Goal: Complete application form: Complete application form

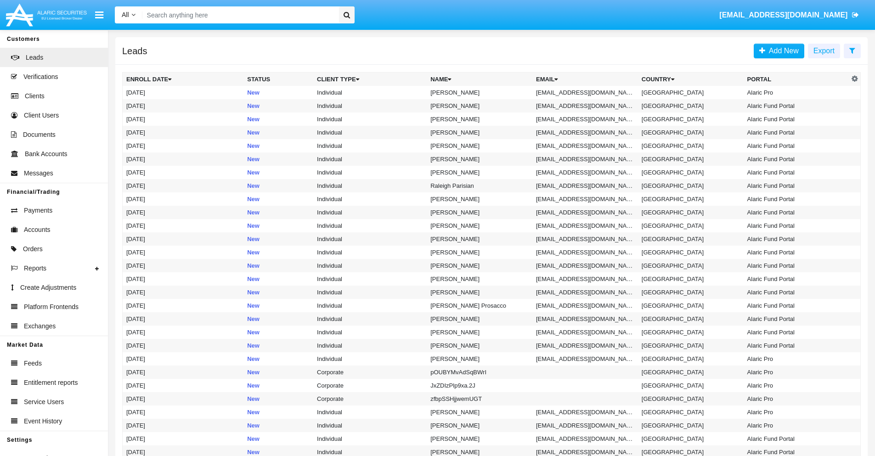
click at [852, 50] on icon at bounding box center [852, 50] width 6 height 7
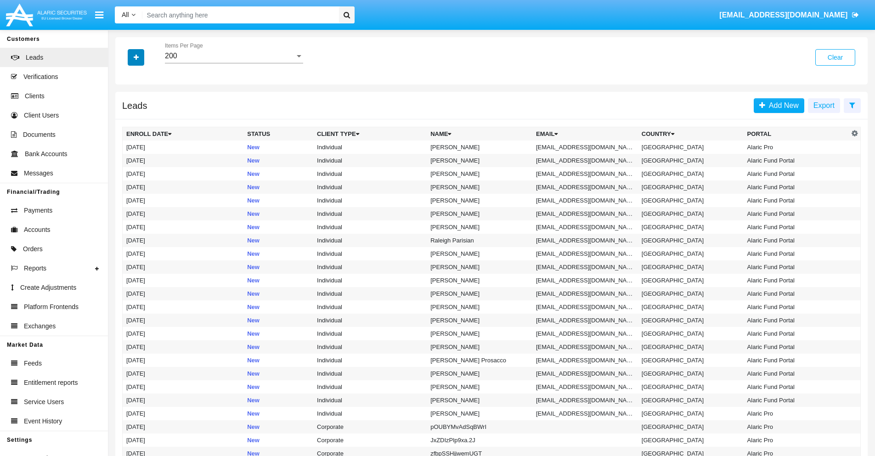
click at [136, 57] on icon "button" at bounding box center [136, 57] width 5 height 6
click at [143, 116] on span "Email" at bounding box center [143, 116] width 18 height 11
click at [126, 120] on input "Email" at bounding box center [126, 120] width 0 height 0
checkbox input "true"
click at [136, 57] on icon "button" at bounding box center [136, 57] width 5 height 6
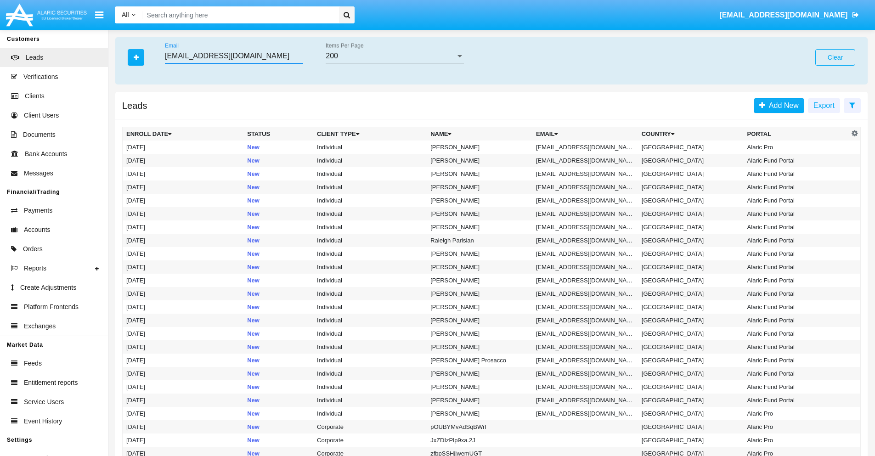
type input "[EMAIL_ADDRESS][DOMAIN_NAME]"
click at [588, 147] on td "[EMAIL_ADDRESS][DOMAIN_NAME]" at bounding box center [585, 147] width 106 height 13
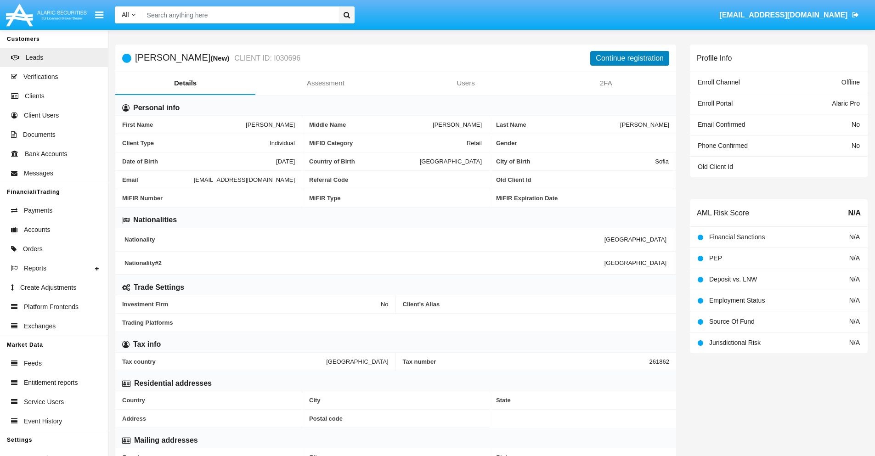
click at [630, 58] on button "Continue registration" at bounding box center [629, 58] width 79 height 15
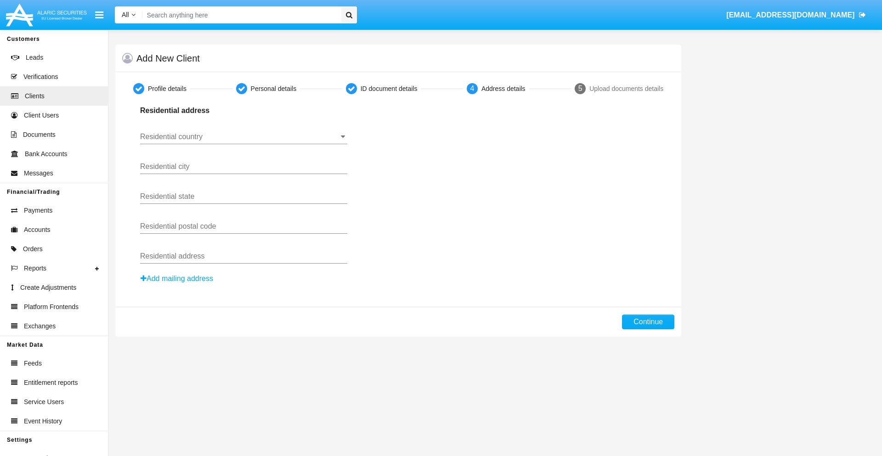
click at [243, 137] on input "Residential country" at bounding box center [243, 137] width 207 height 8
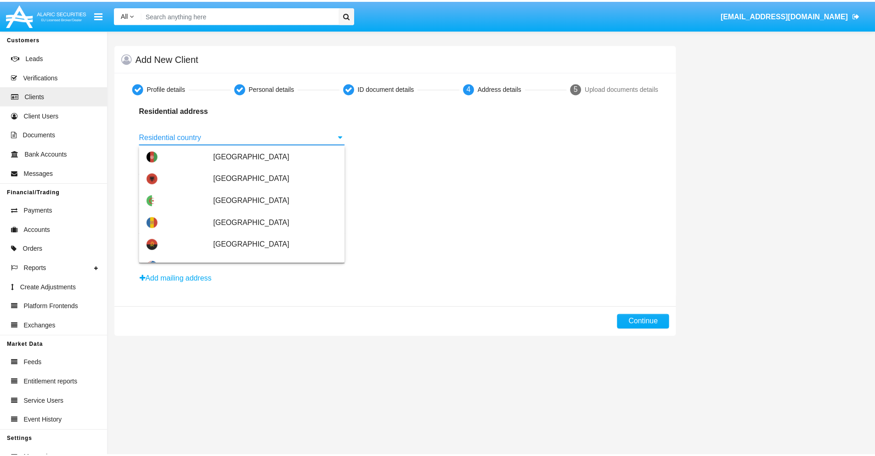
scroll to position [544, 0]
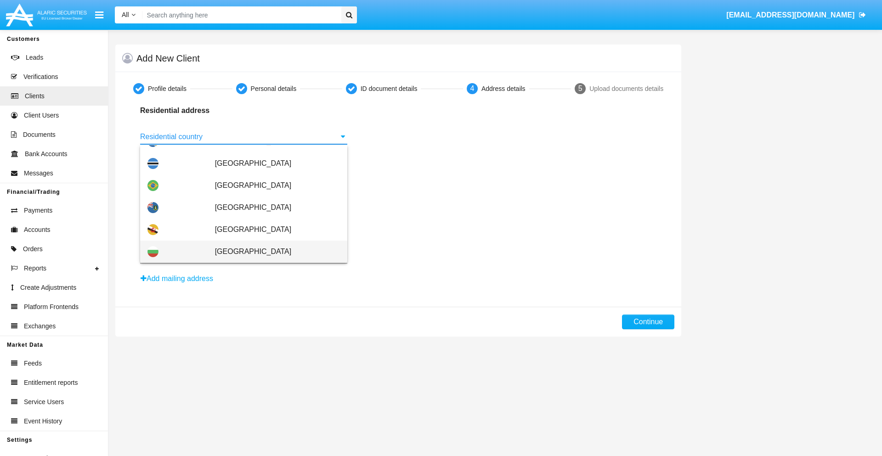
click at [272, 252] on span "[GEOGRAPHIC_DATA]" at bounding box center [277, 252] width 125 height 22
type input "[GEOGRAPHIC_DATA]"
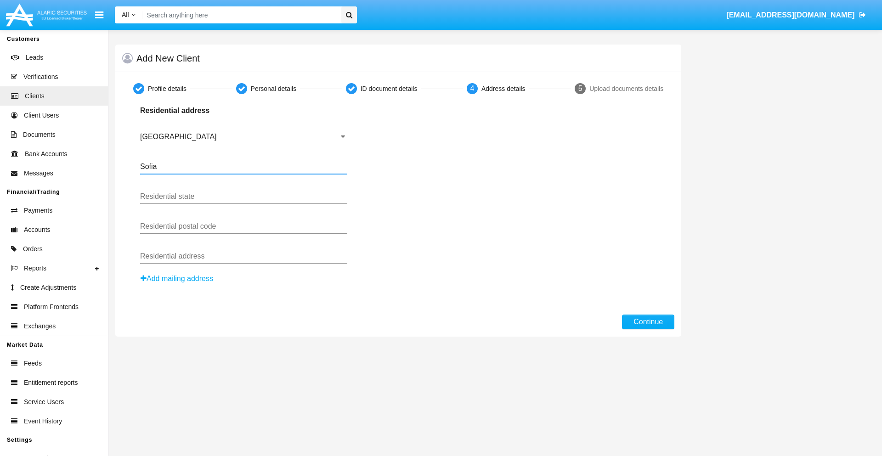
type input "Sofia"
type input "1000"
type input "[PERSON_NAME]"
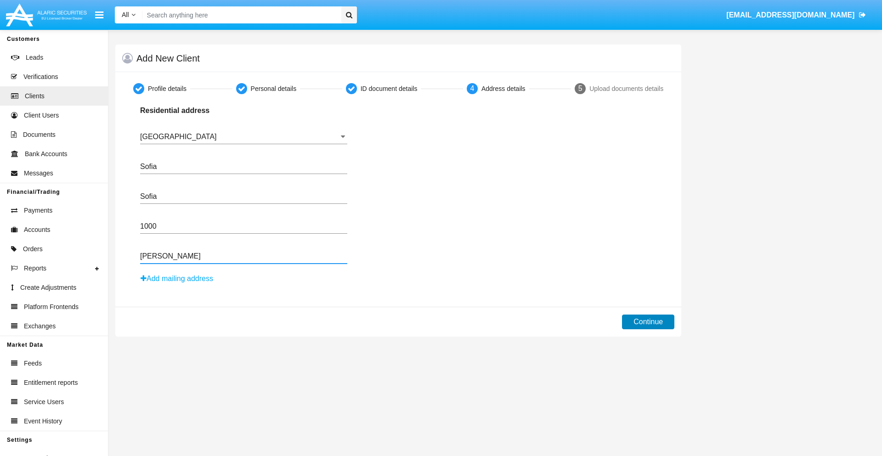
click at [648, 322] on button "Continue" at bounding box center [648, 322] width 52 height 15
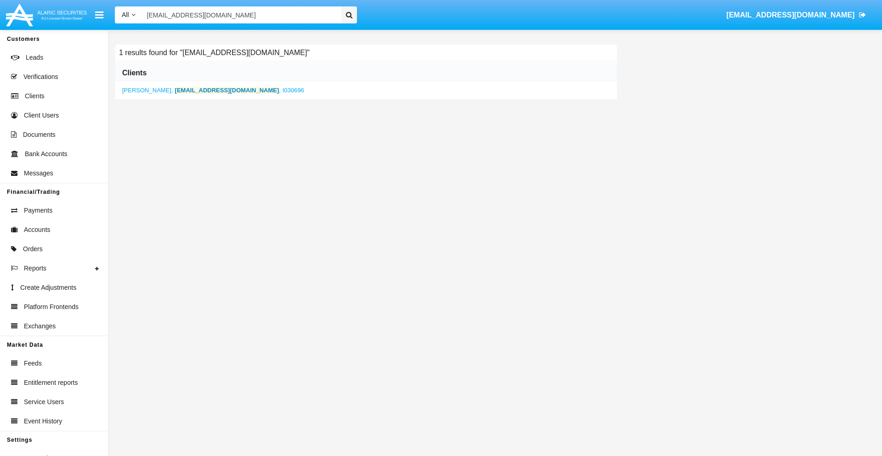
type input "r-nmqv@ur2-nteevk.hk"
click at [198, 90] on b "r-nmqv@ur2-nteevk.hk" at bounding box center [227, 90] width 104 height 7
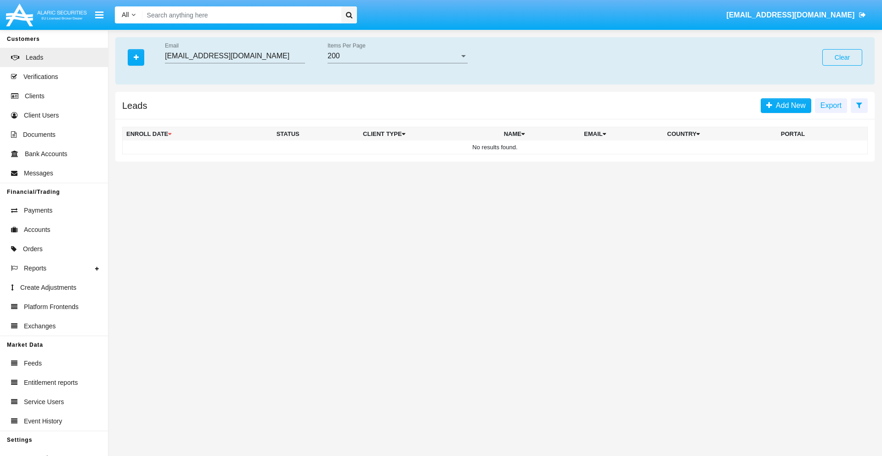
click at [842, 57] on button "Clear" at bounding box center [842, 57] width 40 height 17
click at [136, 57] on icon "button" at bounding box center [136, 57] width 5 height 6
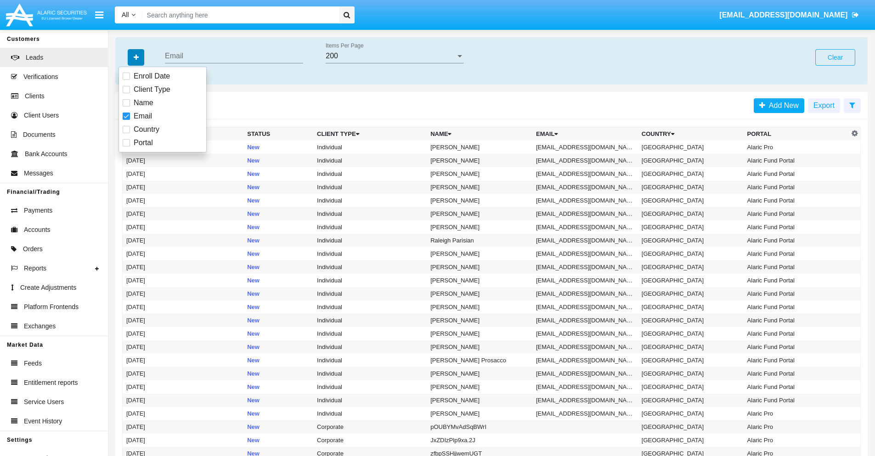
click at [136, 57] on icon "button" at bounding box center [136, 57] width 5 height 6
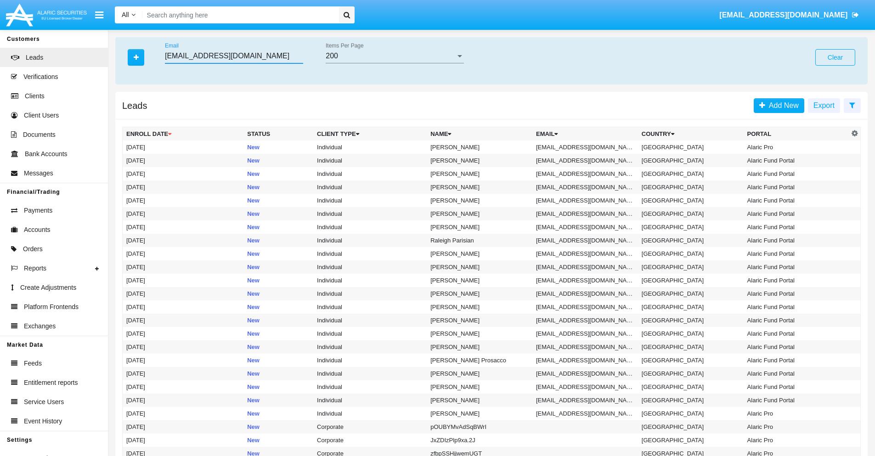
type input "[EMAIL_ADDRESS][DOMAIN_NAME]"
click at [588, 147] on td "ct476@spoldepl0.au" at bounding box center [585, 147] width 106 height 13
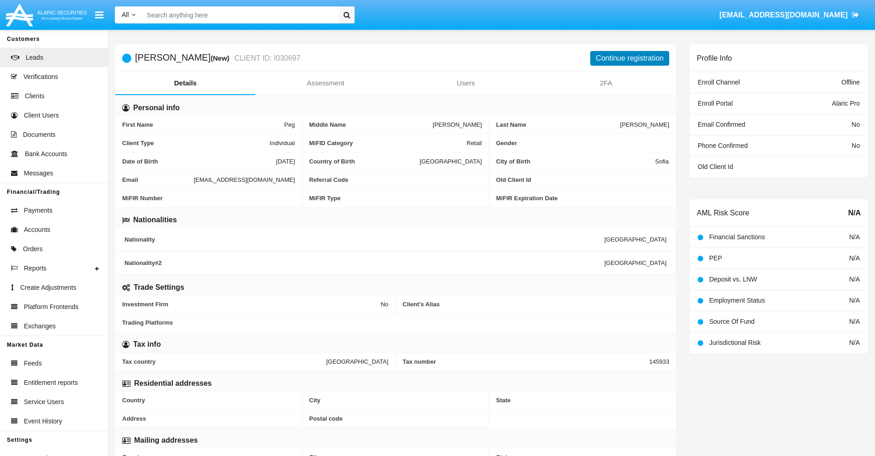
click at [630, 58] on button "Continue registration" at bounding box center [629, 58] width 79 height 15
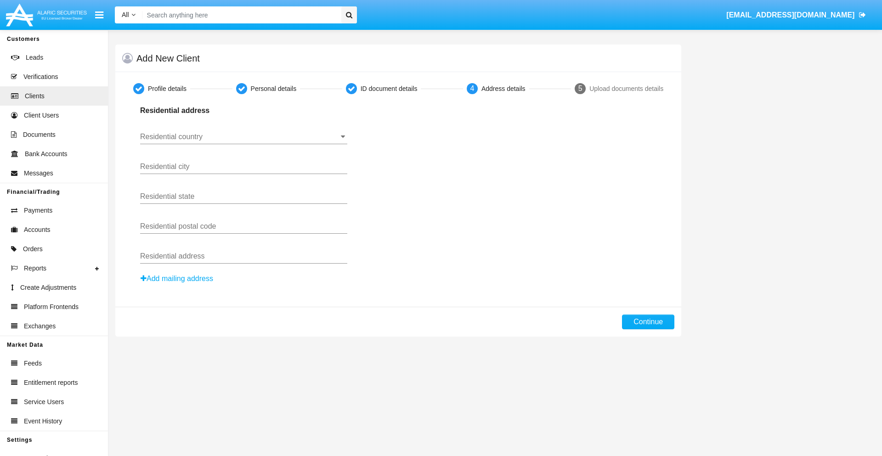
click at [177, 279] on button "Add mailing address" at bounding box center [176, 279] width 73 height 12
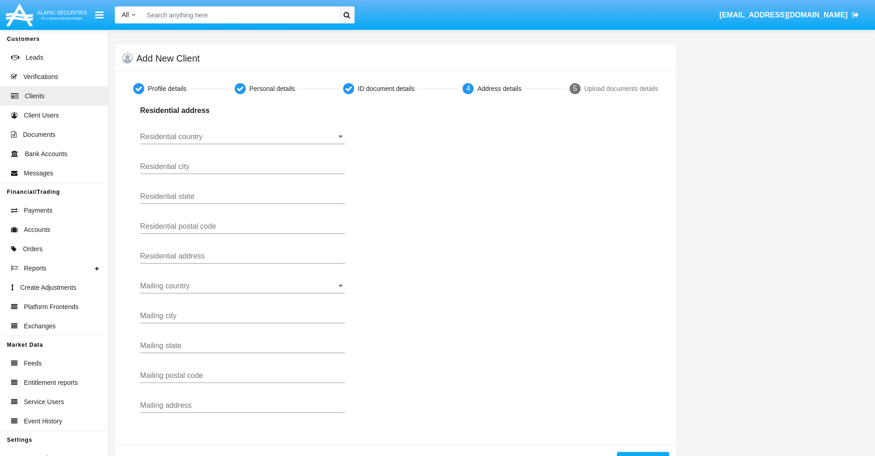
click at [242, 137] on input "Residential country" at bounding box center [242, 137] width 205 height 8
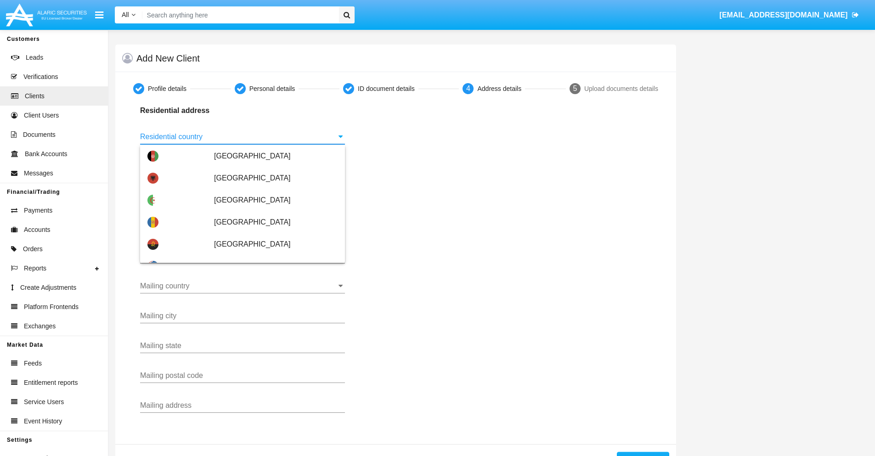
scroll to position [544, 0]
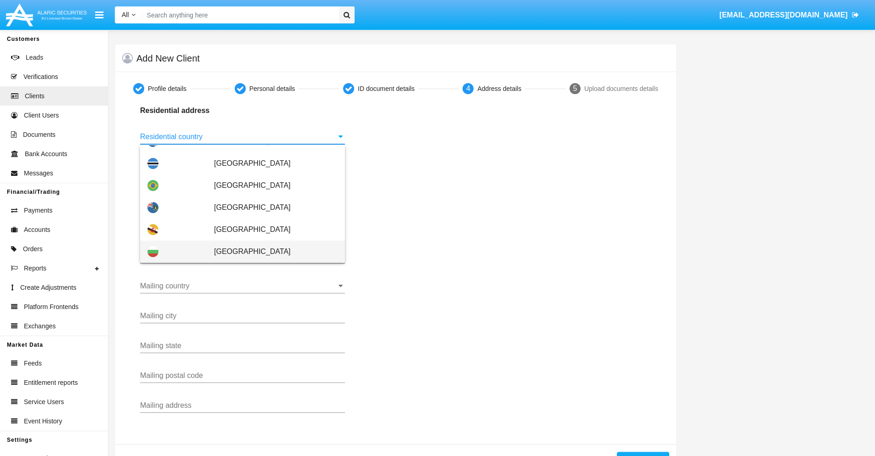
click at [271, 252] on span "[GEOGRAPHIC_DATA]" at bounding box center [276, 252] width 124 height 22
type input "[GEOGRAPHIC_DATA]"
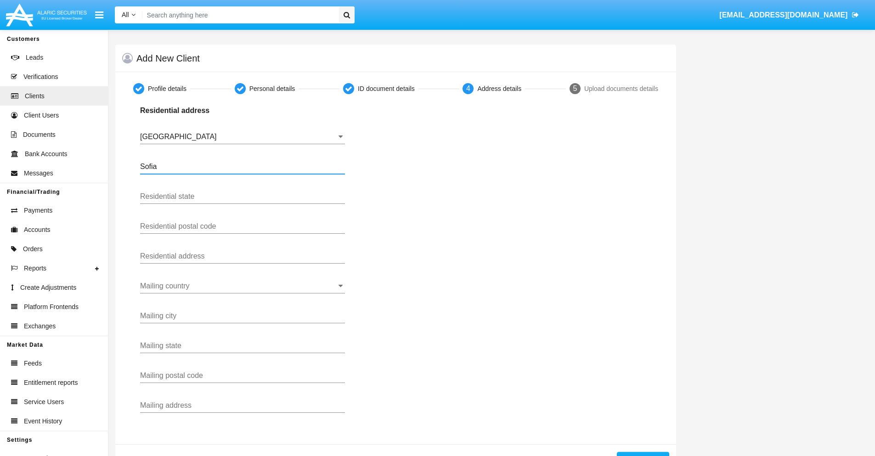
type input "Sofia"
type input "1000"
type input "Vasil Levski"
click at [242, 286] on input "Mailing country" at bounding box center [242, 286] width 205 height 8
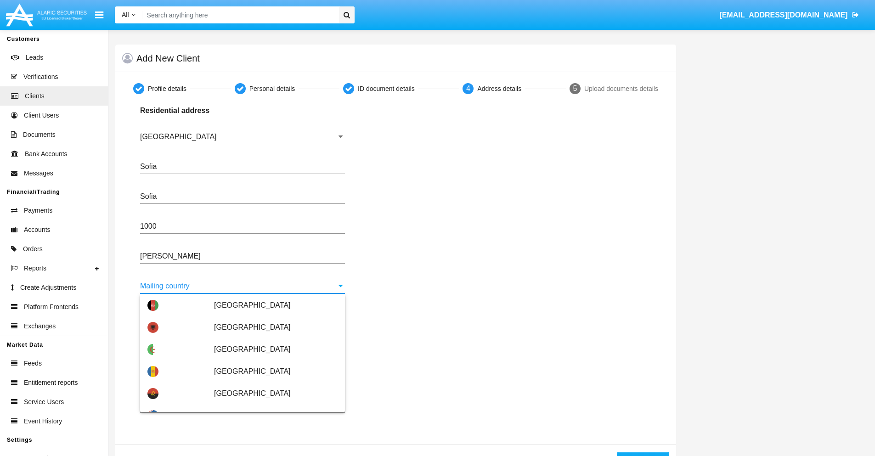
scroll to position [59, 0]
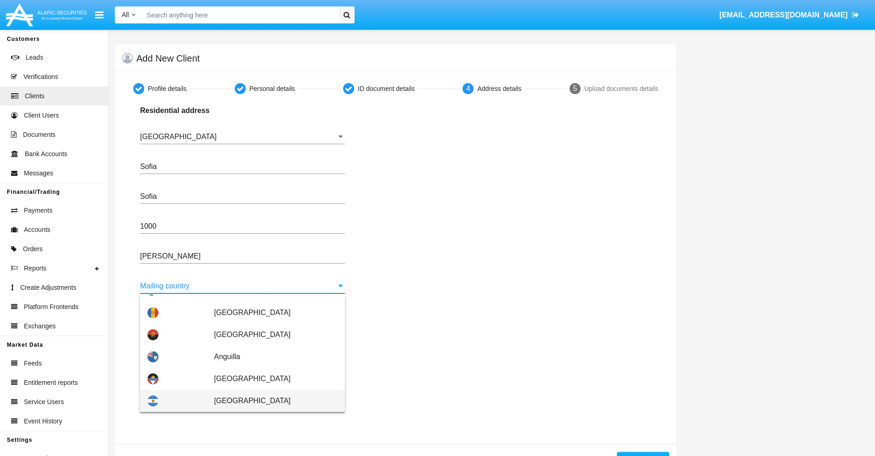
click at [271, 401] on span "[GEOGRAPHIC_DATA]" at bounding box center [276, 401] width 124 height 22
type input "[GEOGRAPHIC_DATA]"
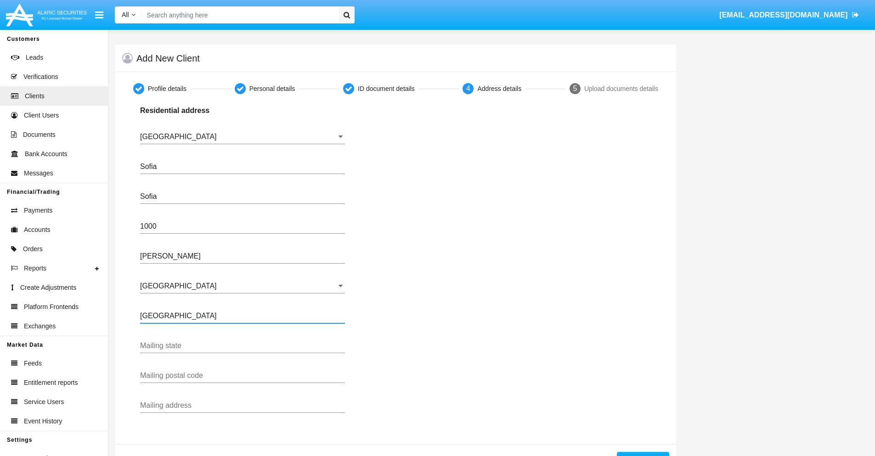
type input "Buenos Aires"
type input "7777"
type input "Test Mail Address"
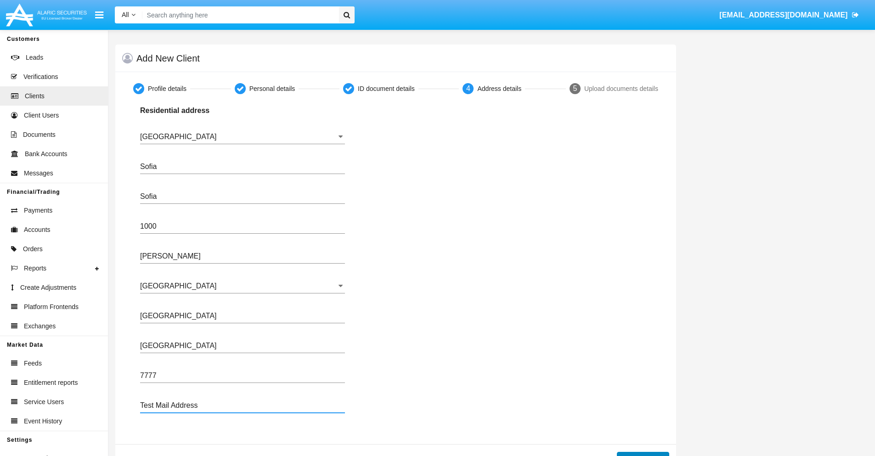
click at [642, 454] on button "Continue" at bounding box center [643, 459] width 52 height 15
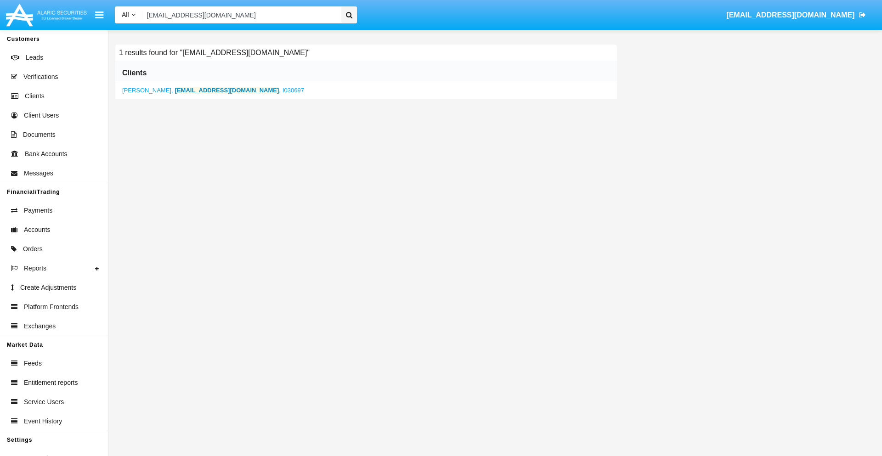
type input "ct476@spoldepl0.au"
click at [189, 90] on b "ct476@spoldepl0.au" at bounding box center [227, 90] width 104 height 7
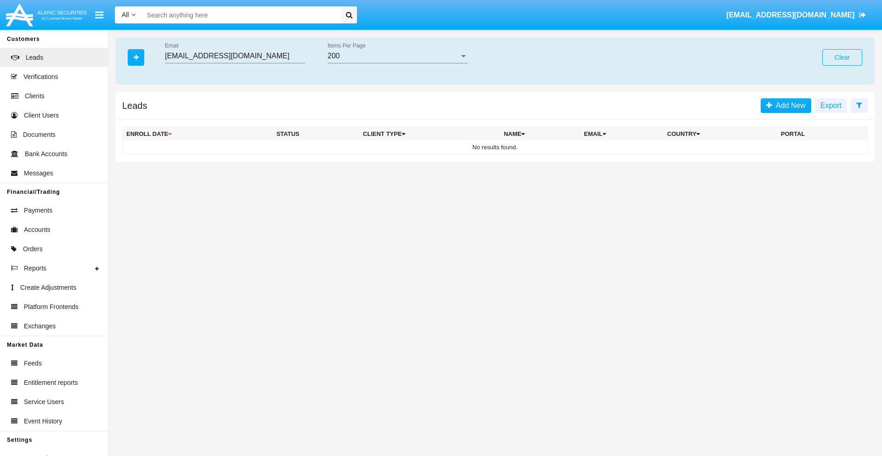
click at [842, 57] on button "Clear" at bounding box center [842, 57] width 40 height 17
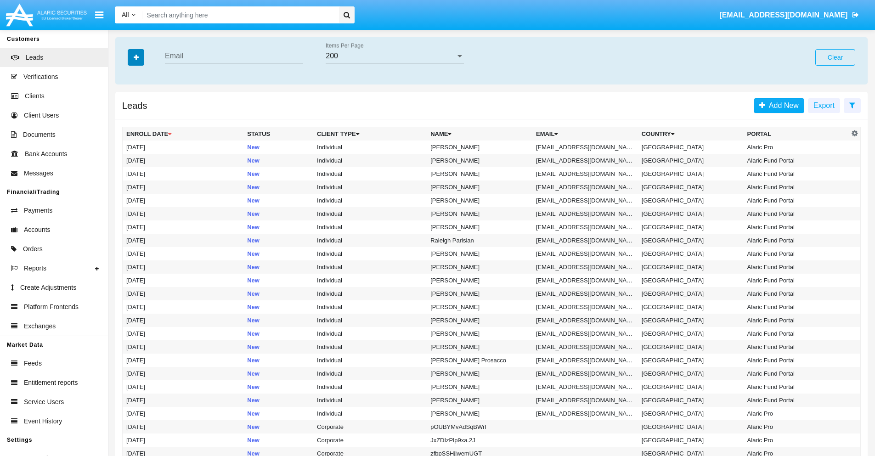
click at [136, 57] on icon "button" at bounding box center [136, 57] width 5 height 6
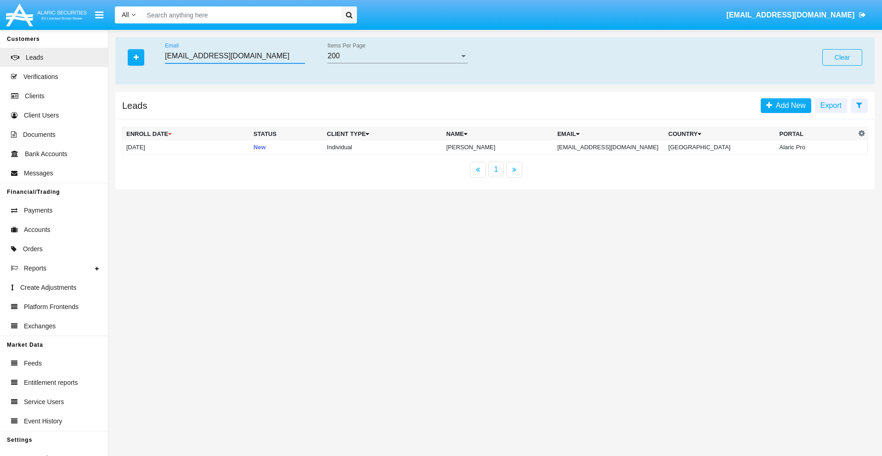
type input "ip6k4wa4@qez89kk5.nz"
click at [618, 147] on td "ip6k4wa4@qez89kk5.nz" at bounding box center [608, 148] width 111 height 14
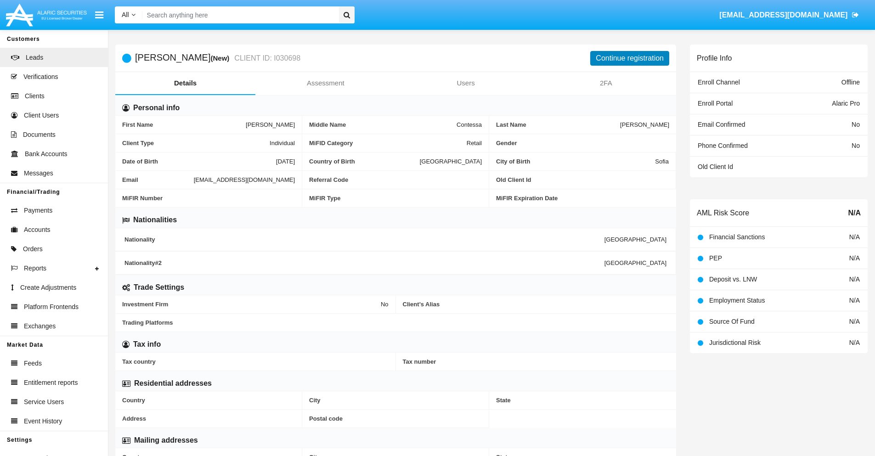
click at [630, 58] on button "Continue registration" at bounding box center [629, 58] width 79 height 15
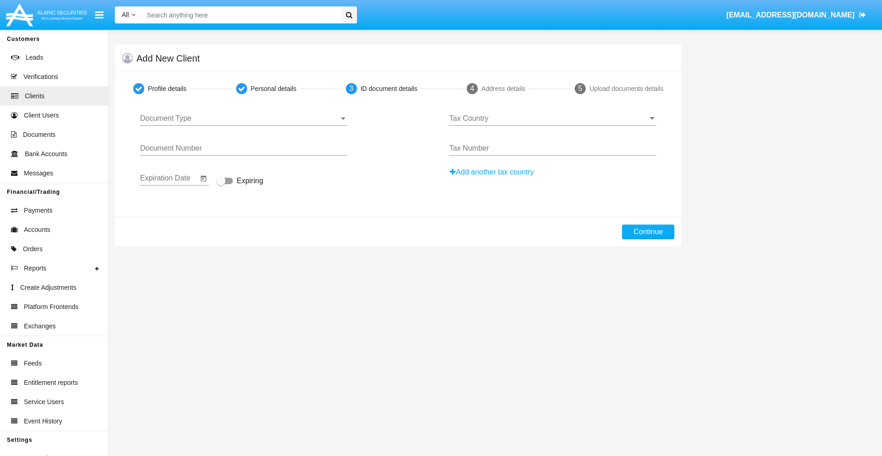
click at [243, 118] on span "Document Type" at bounding box center [239, 118] width 199 height 8
click at [243, 125] on span "Passport" at bounding box center [243, 125] width 207 height 22
type input "oBPgAJaTiLpvhkx"
click at [240, 181] on span "Expiring" at bounding box center [249, 180] width 27 height 11
click at [221, 184] on input "Expiring" at bounding box center [220, 184] width 0 height 0
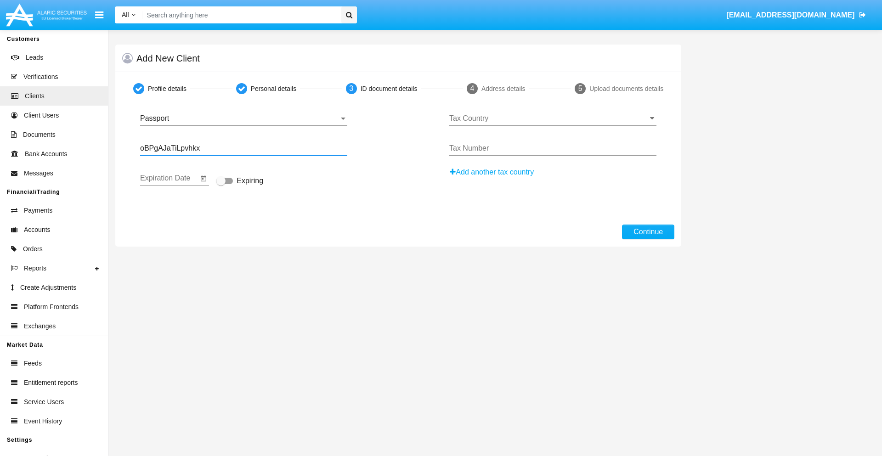
checkbox input "true"
click at [552, 118] on input "Tax Country" at bounding box center [552, 118] width 207 height 8
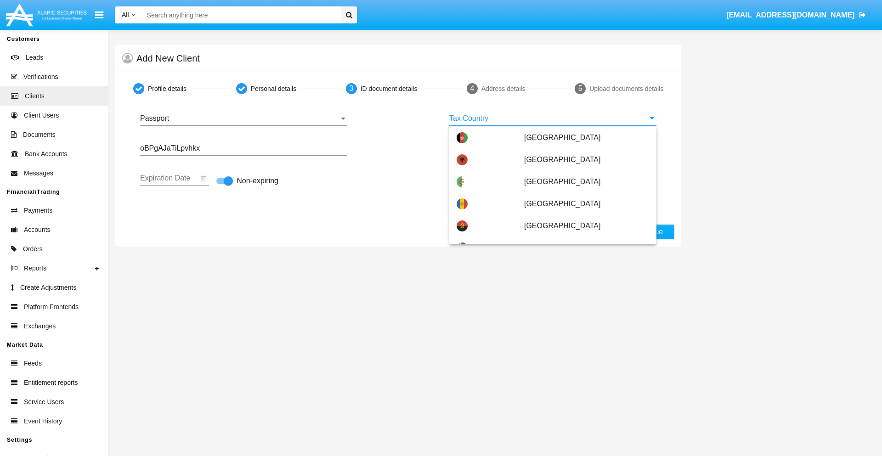
type input "[GEOGRAPHIC_DATA]"
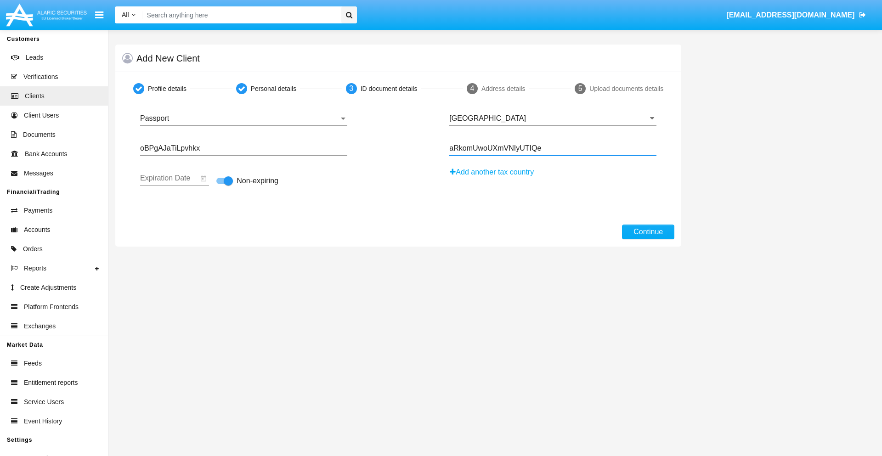
type input "aRkomUwoUXmVNIyUTIQe"
click at [648, 232] on button "Continue" at bounding box center [648, 232] width 52 height 15
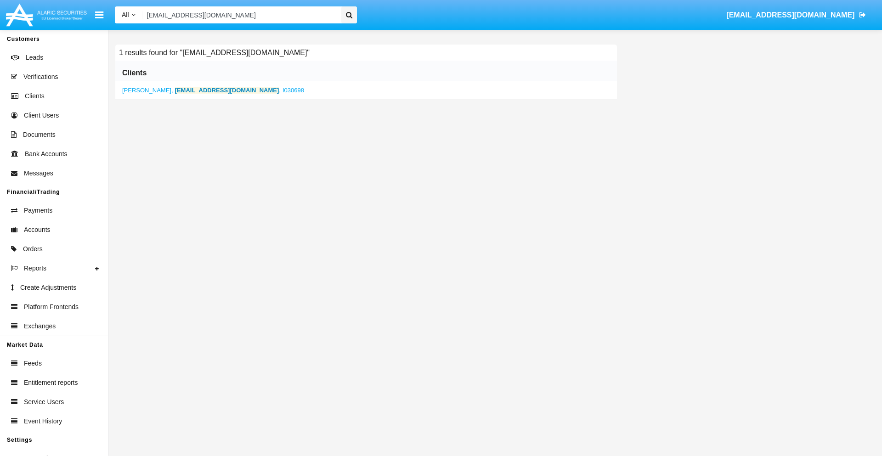
type input "ip6k4wa4@qez89kk5.nz"
click at [196, 90] on b "ip6k4wa4@qez89kk5.nz" at bounding box center [227, 90] width 104 height 7
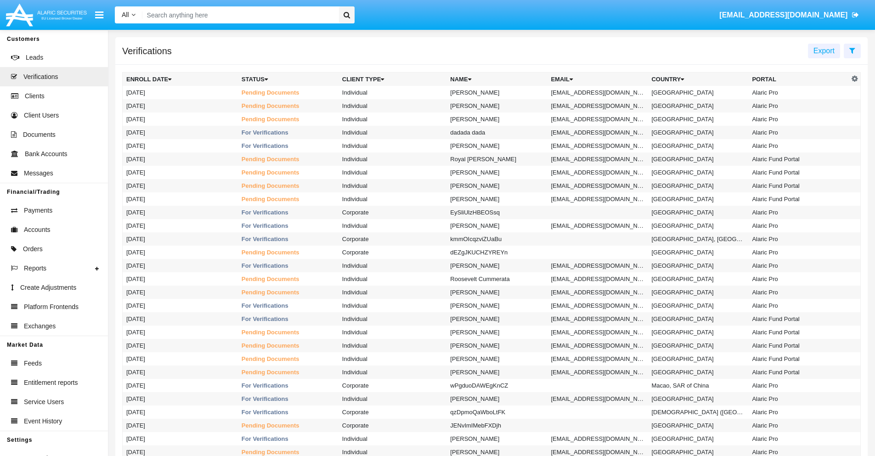
click at [852, 50] on icon at bounding box center [852, 50] width 6 height 7
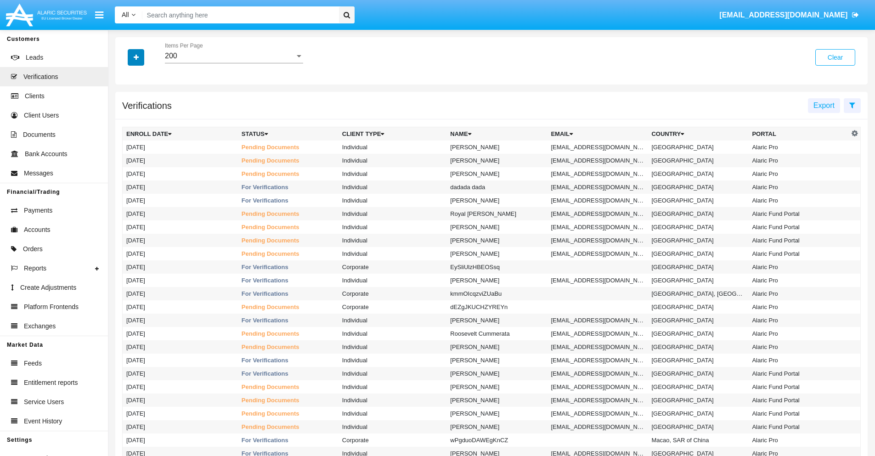
click at [136, 57] on icon "button" at bounding box center [136, 57] width 5 height 6
click at [143, 129] on span "Email" at bounding box center [143, 129] width 18 height 11
click at [126, 133] on input "Email" at bounding box center [126, 133] width 0 height 0
checkbox input "true"
click at [136, 57] on icon "button" at bounding box center [136, 57] width 5 height 6
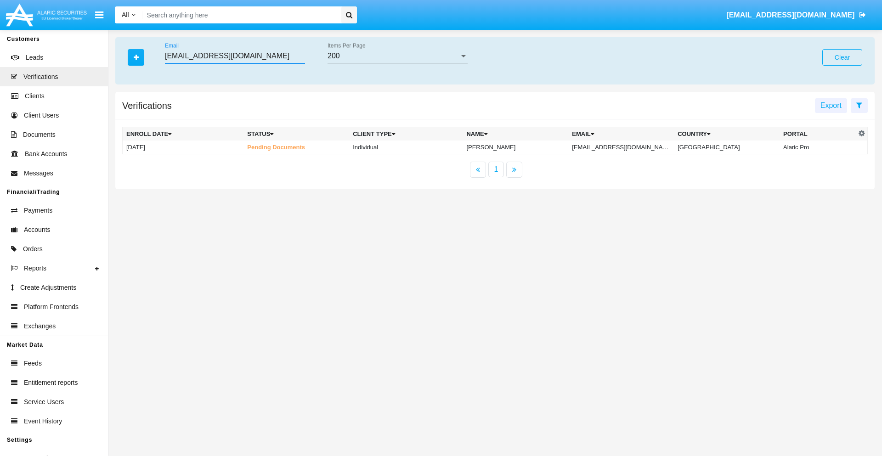
type input "[EMAIL_ADDRESS][DOMAIN_NAME]"
click at [621, 147] on td "[EMAIL_ADDRESS][DOMAIN_NAME]" at bounding box center [621, 148] width 106 height 14
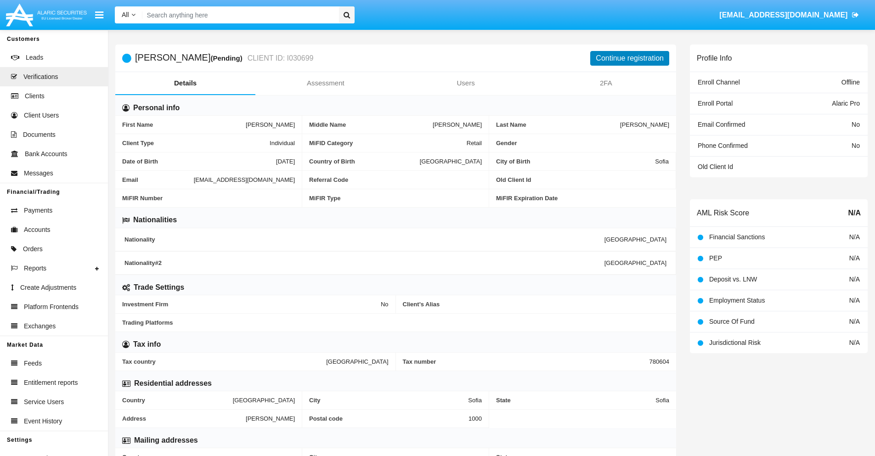
click at [630, 58] on button "Continue registration" at bounding box center [629, 58] width 79 height 15
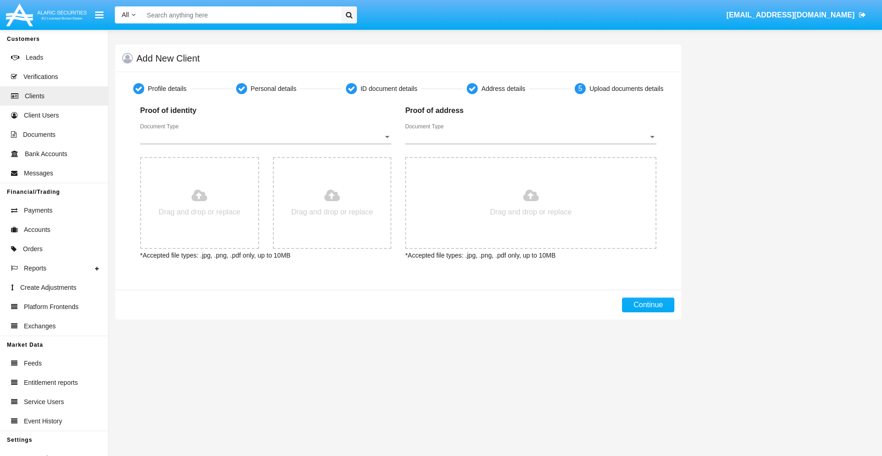
click at [265, 137] on span "Document Type" at bounding box center [261, 137] width 243 height 8
click at [265, 144] on span "Passport" at bounding box center [265, 144] width 251 height 22
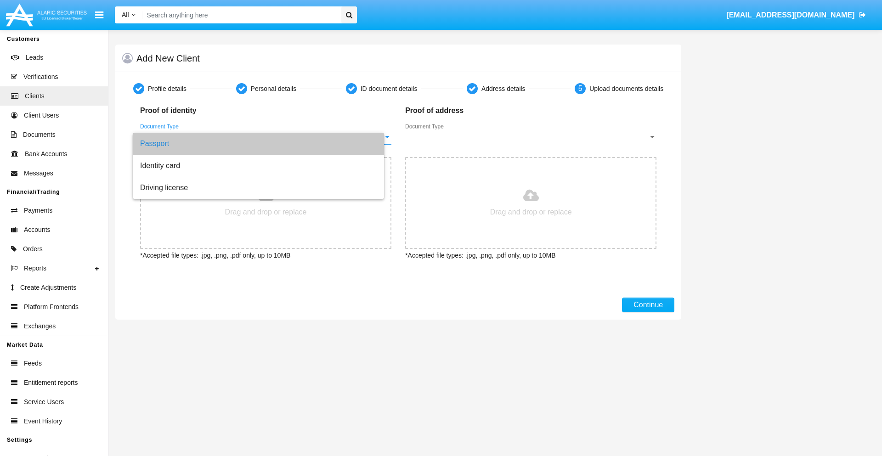
type input "C:\fakepath\passport.png"
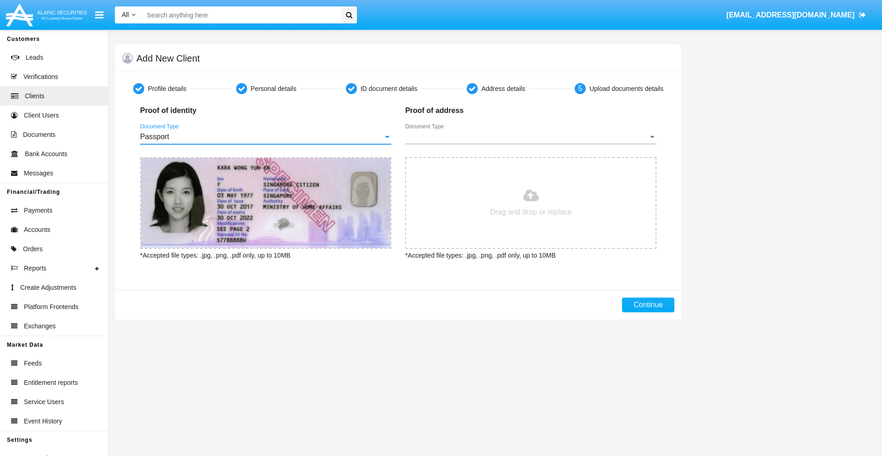
click at [530, 137] on span "Document Type" at bounding box center [526, 137] width 243 height 8
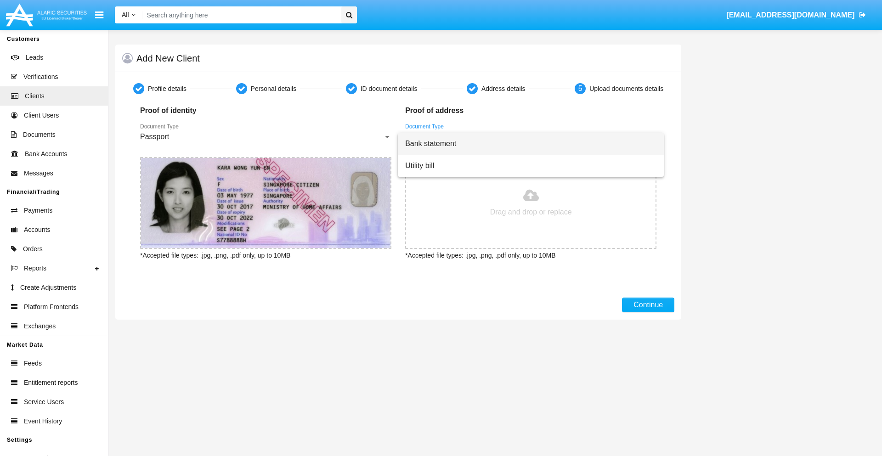
click at [530, 144] on span "Bank statement" at bounding box center [530, 144] width 251 height 22
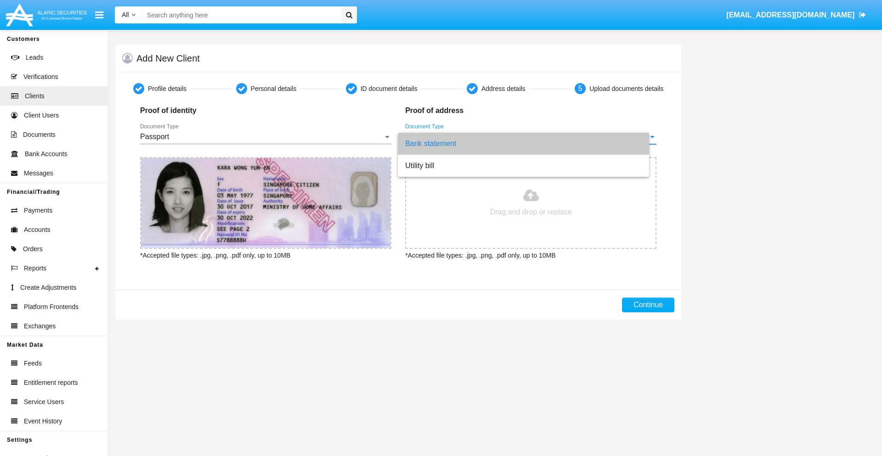
type input "C:\fakepath\bank-statement.png"
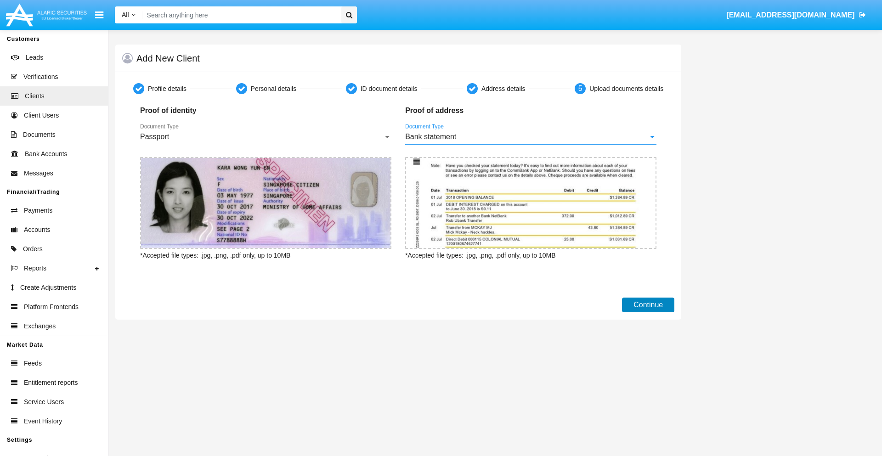
click at [648, 305] on button "Continue" at bounding box center [648, 305] width 52 height 15
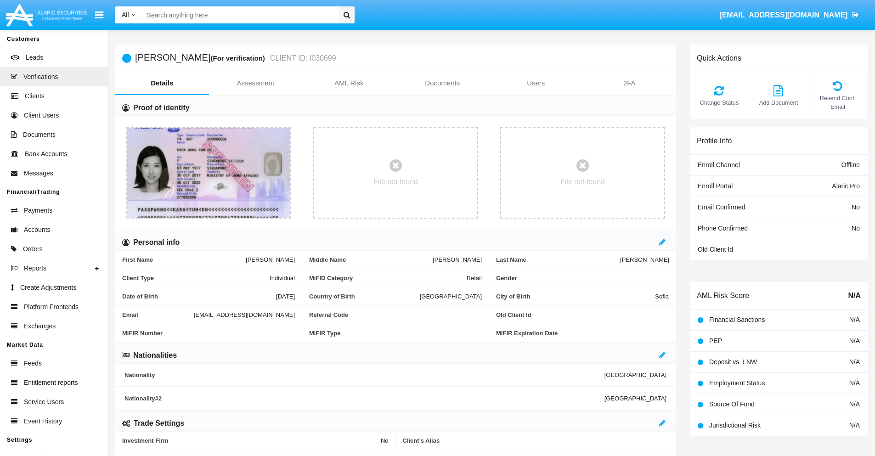
click at [442, 83] on link "Documents" at bounding box center [443, 83] width 94 height 22
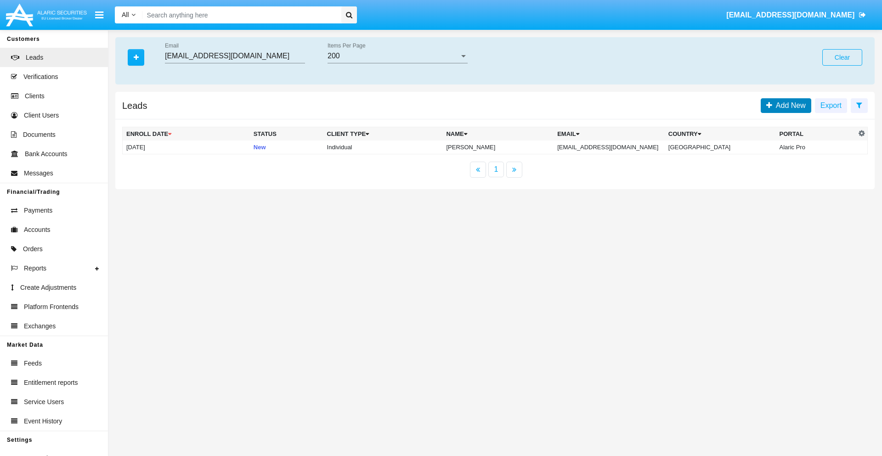
click at [788, 105] on span "Add New" at bounding box center [789, 105] width 34 height 8
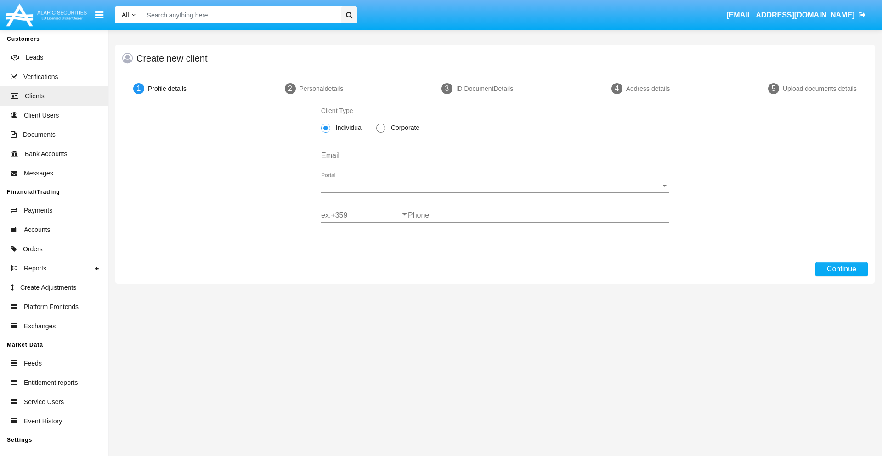
click at [347, 128] on span "Individual" at bounding box center [347, 128] width 35 height 10
click at [326, 133] on input "Individual" at bounding box center [325, 133] width 0 height 0
type input "[EMAIL_ADDRESS][DOMAIN_NAME]"
click at [495, 186] on span "Portal" at bounding box center [491, 185] width 340 height 8
click at [491, 192] on span "Alaric Pro" at bounding box center [495, 192] width 348 height 22
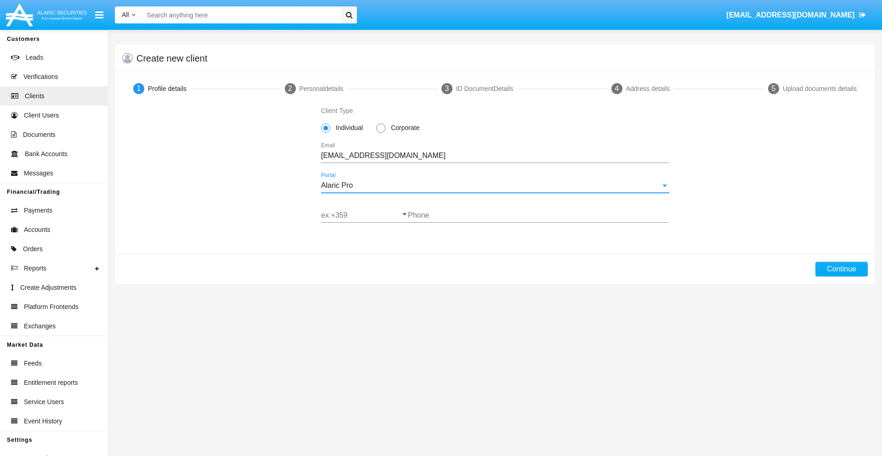
click at [364, 215] on input "ex.+359" at bounding box center [364, 215] width 87 height 8
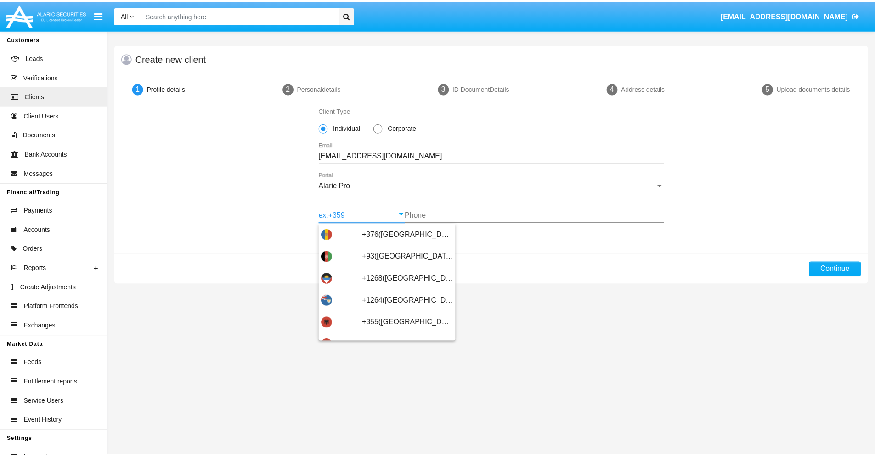
scroll to position [301, 0]
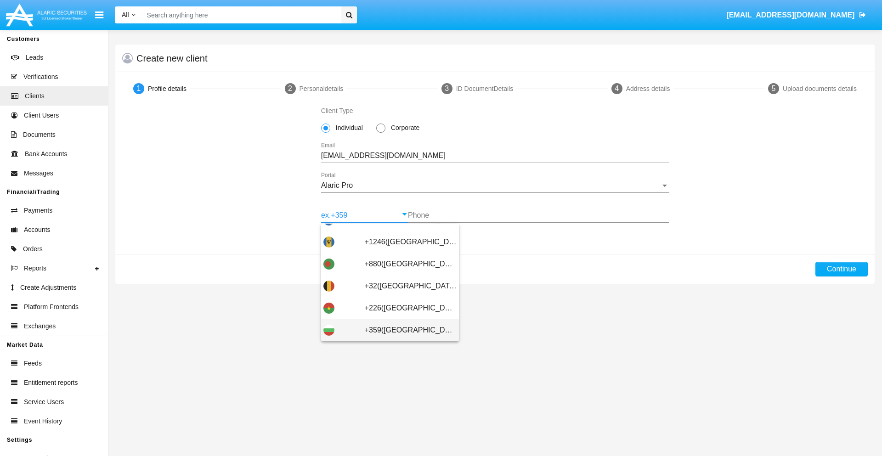
click at [403, 330] on span "+359([GEOGRAPHIC_DATA])" at bounding box center [411, 330] width 92 height 22
type input "+359([GEOGRAPHIC_DATA])"
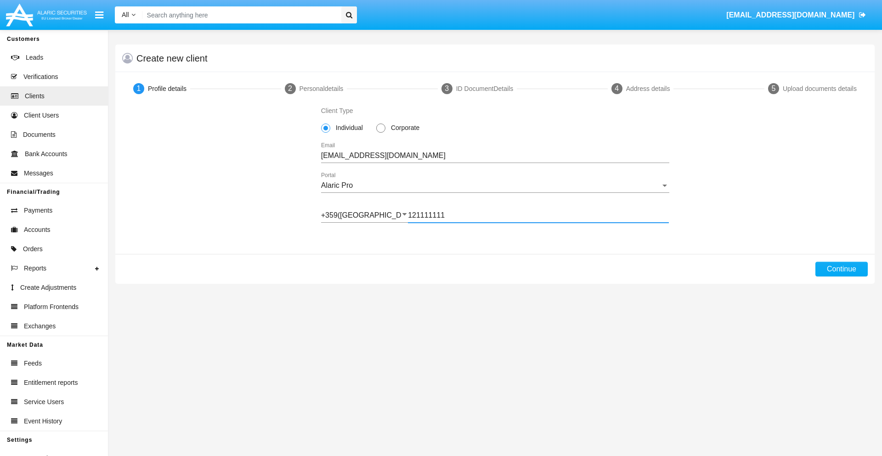
type input "121111111"
click at [841, 269] on button "Continue" at bounding box center [841, 269] width 52 height 15
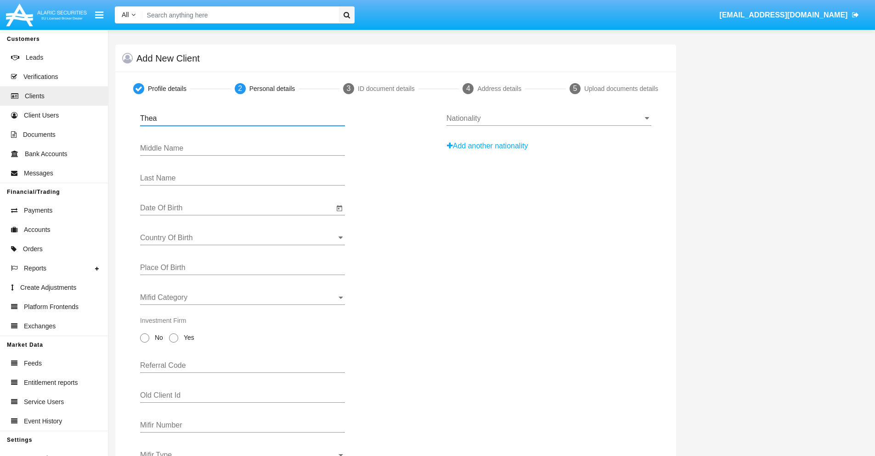
type input "Thea"
type input "[PERSON_NAME]"
click at [237, 208] on input "Date Of Birth" at bounding box center [237, 208] width 194 height 8
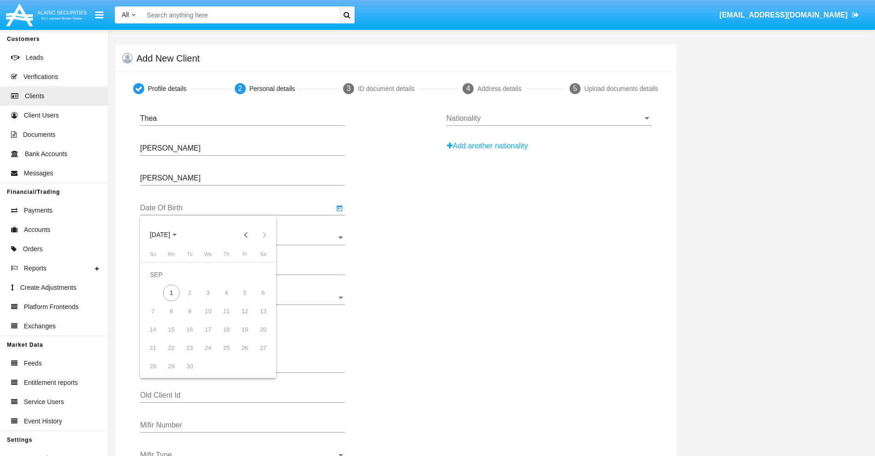
click at [168, 235] on span "[DATE]" at bounding box center [160, 234] width 20 height 7
click at [246, 235] on button "Previous 20 years" at bounding box center [246, 234] width 18 height 18
click at [224, 355] on div "2000" at bounding box center [224, 355] width 29 height 17
click at [160, 281] on div "JAN" at bounding box center [160, 281] width 29 height 17
click at [263, 274] on div "1" at bounding box center [263, 274] width 17 height 17
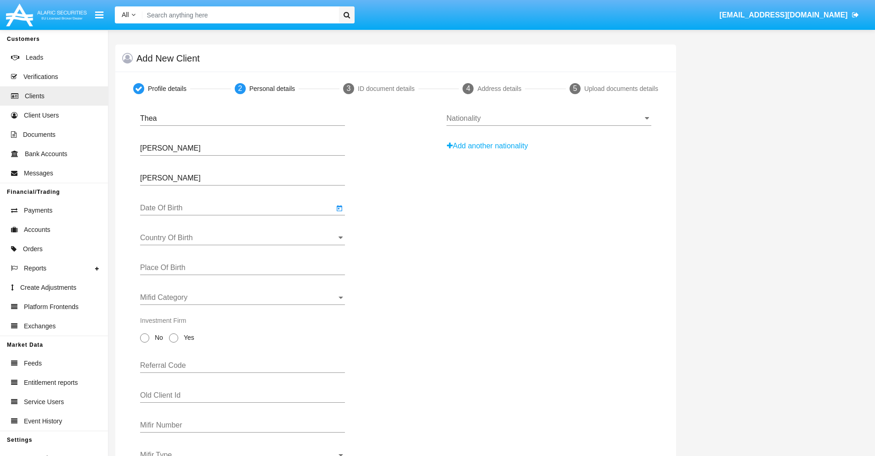
type input "[DATE]"
click at [242, 238] on input "Country Of Birth" at bounding box center [242, 238] width 205 height 8
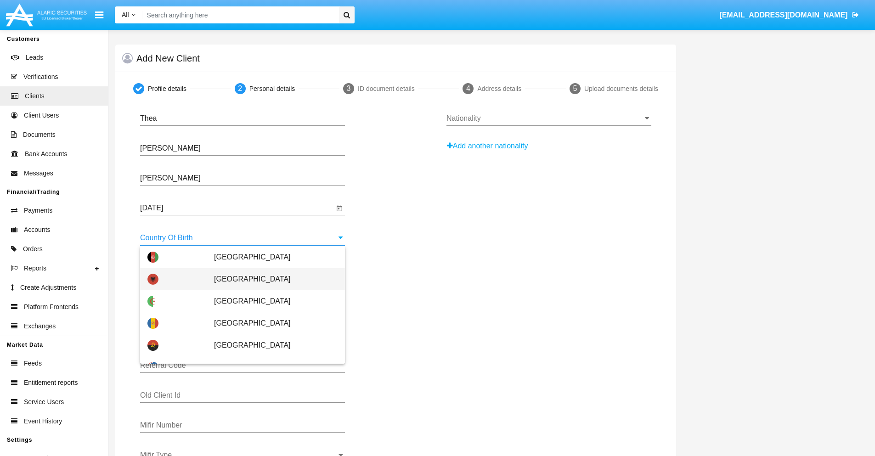
click at [271, 279] on span "[GEOGRAPHIC_DATA]" at bounding box center [276, 279] width 124 height 22
type input "[GEOGRAPHIC_DATA]"
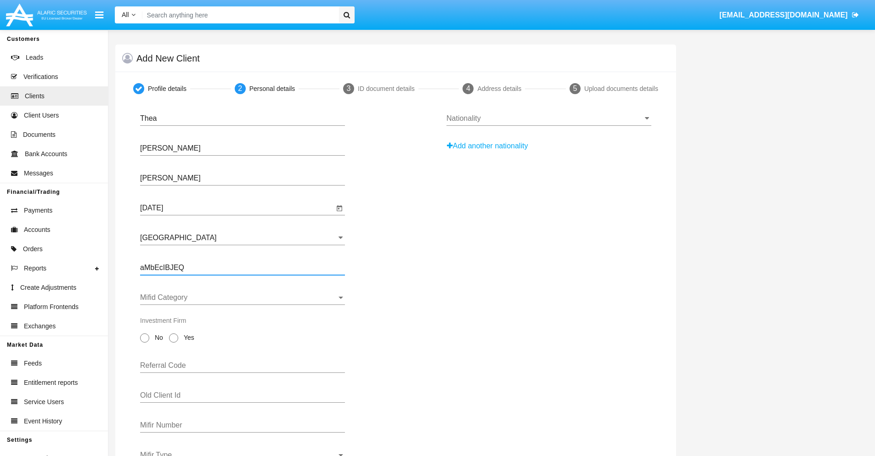
type input "aMbEcIBJEQ"
click at [242, 298] on span "Mifid Category" at bounding box center [238, 297] width 197 height 8
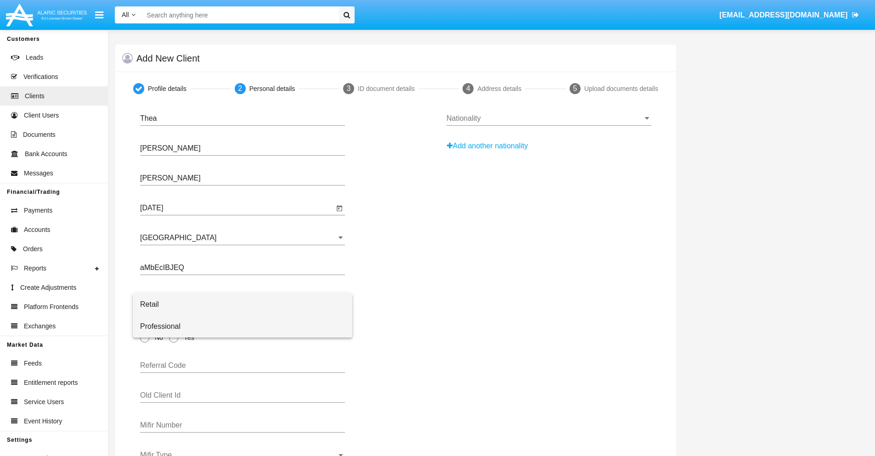
click at [242, 326] on span "Professional" at bounding box center [242, 326] width 205 height 22
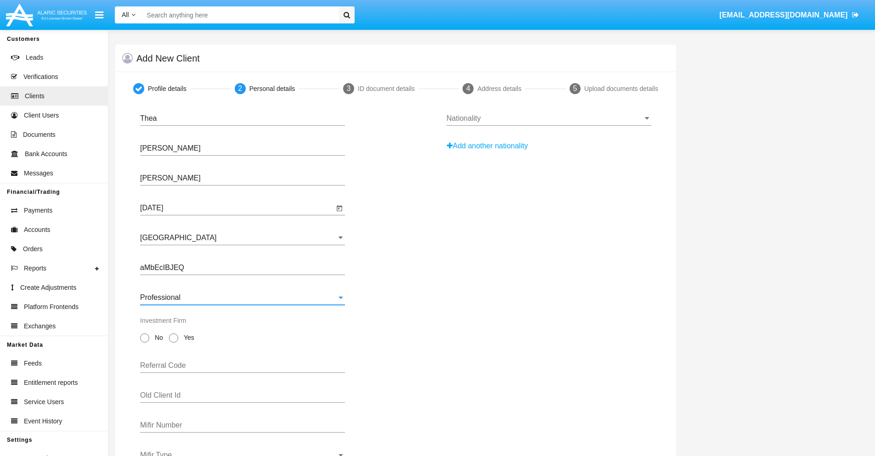
click at [157, 338] on span "No" at bounding box center [157, 338] width 16 height 10
click at [145, 343] on input "No" at bounding box center [144, 343] width 0 height 0
radio input "true"
type input "rnqtZMGHqv"
type input "mkLCaxWOJJ"
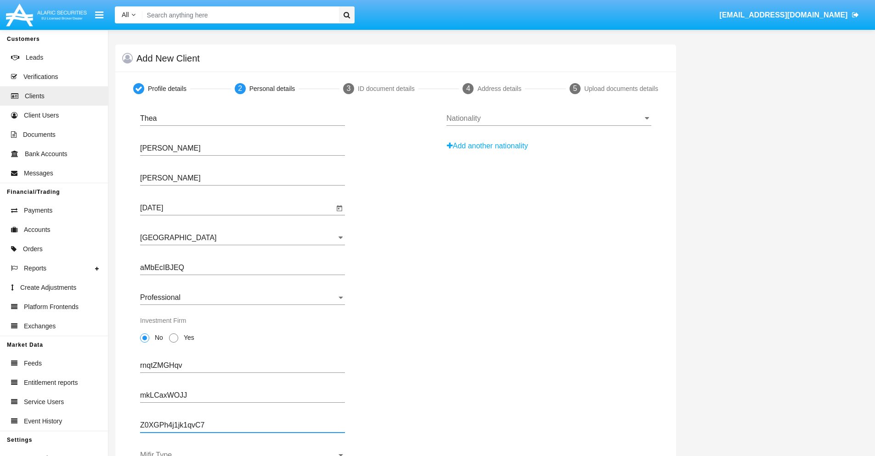
type input "Z0XGPh4j1jk1qvC7"
click at [242, 453] on span "Mifir Type" at bounding box center [238, 455] width 197 height 8
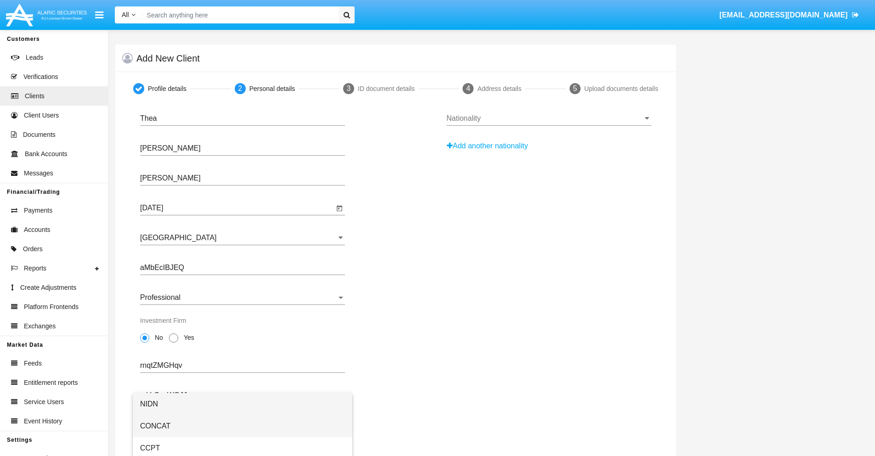
click at [242, 426] on span "CONCAT" at bounding box center [242, 426] width 205 height 22
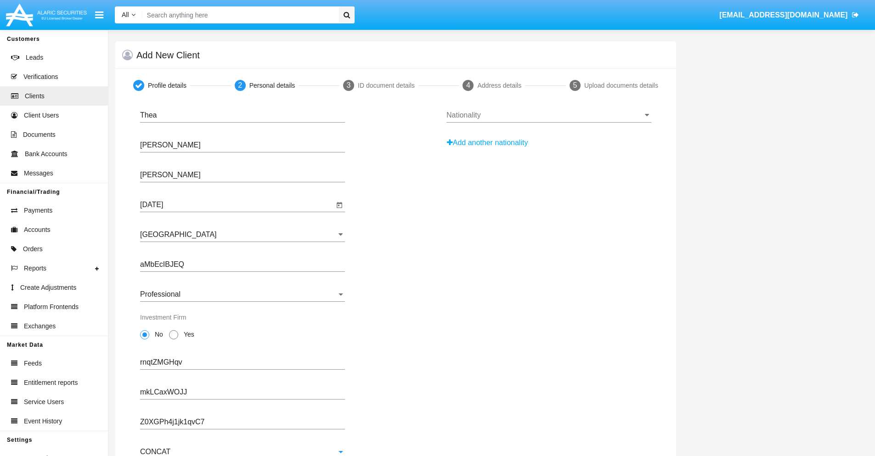
scroll to position [33, 0]
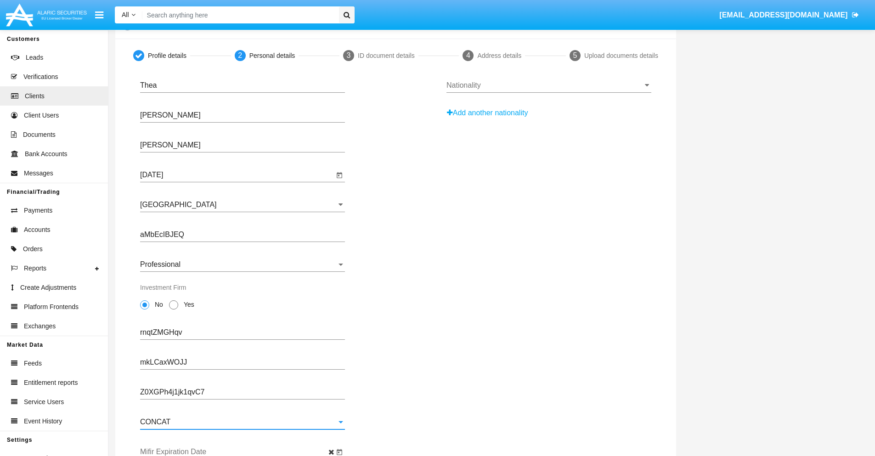
click at [237, 452] on input "Mifir Expiration Date" at bounding box center [237, 452] width 194 height 8
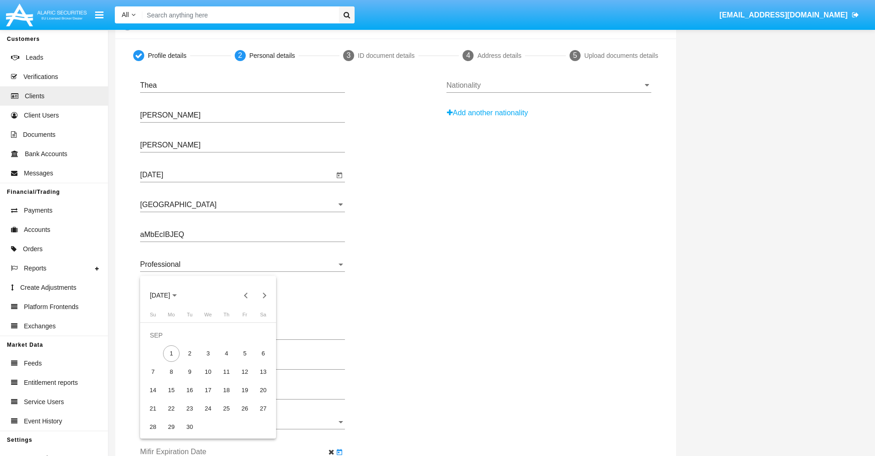
click at [168, 295] on span "[DATE]" at bounding box center [160, 295] width 20 height 7
click at [224, 379] on div "2030" at bounding box center [224, 379] width 29 height 17
click at [160, 342] on div "JAN" at bounding box center [160, 342] width 29 height 17
click at [190, 353] on div "1" at bounding box center [189, 353] width 17 height 17
type input "[DATE]"
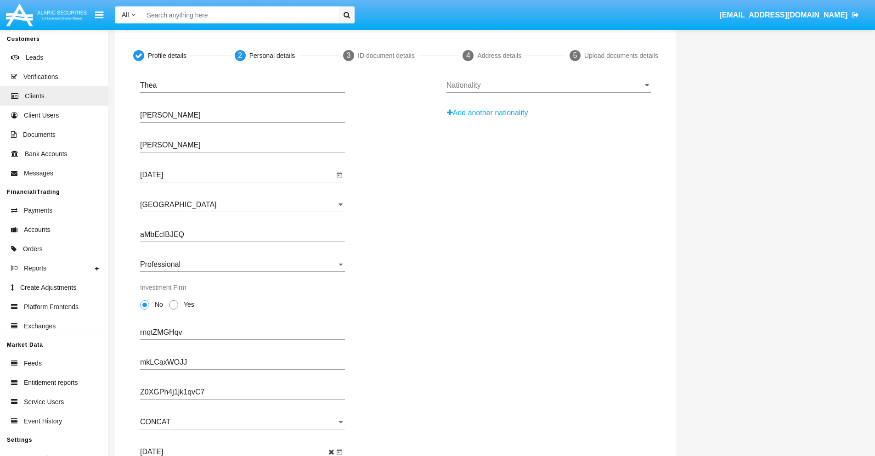
scroll to position [0, 0]
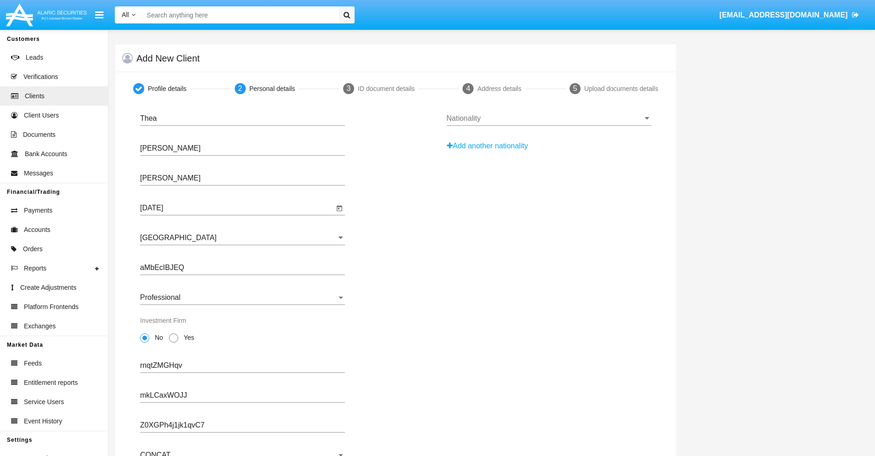
click at [548, 118] on input "Nationality" at bounding box center [548, 118] width 205 height 8
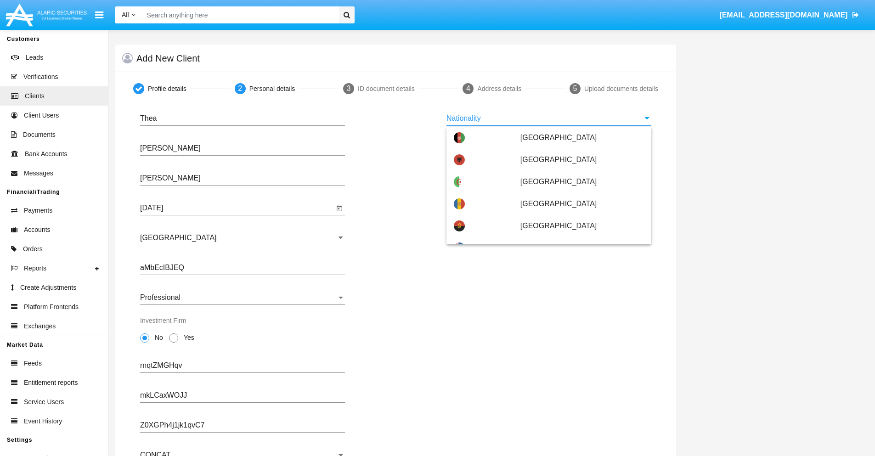
scroll to position [544, 0]
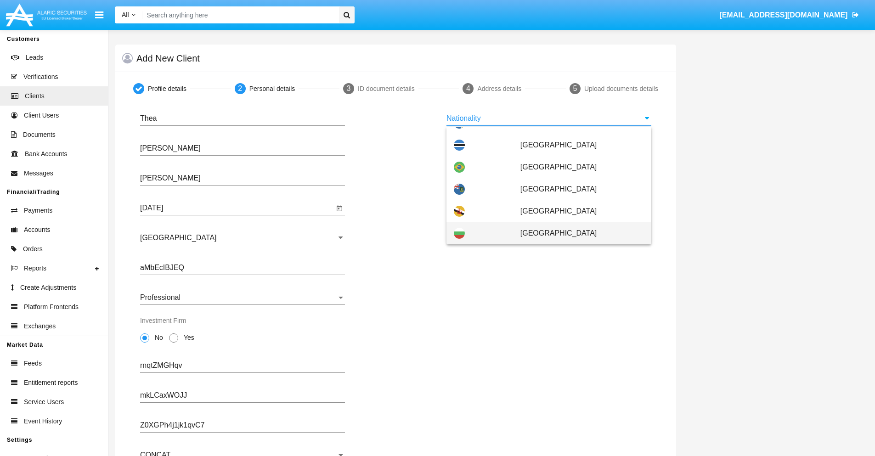
click at [577, 233] on span "[GEOGRAPHIC_DATA]" at bounding box center [582, 233] width 124 height 22
type input "[GEOGRAPHIC_DATA]"
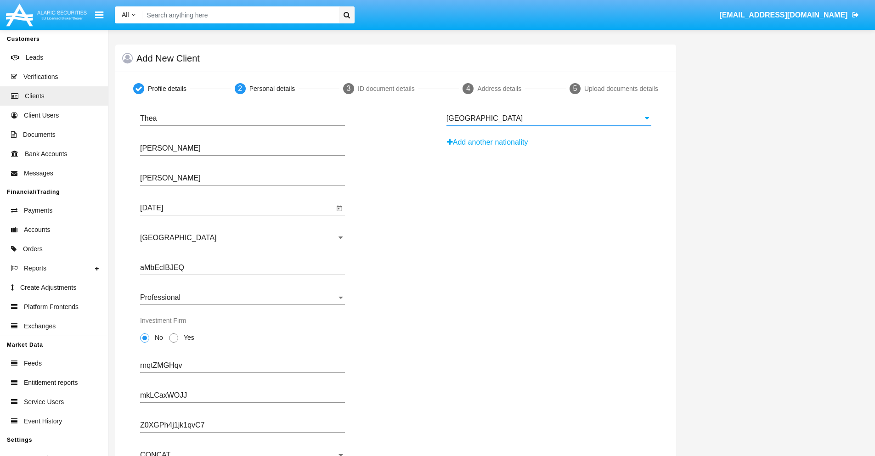
click at [490, 142] on button "Add another nationality" at bounding box center [489, 142] width 87 height 15
click at [548, 148] on input "Nationality #1" at bounding box center [548, 148] width 205 height 8
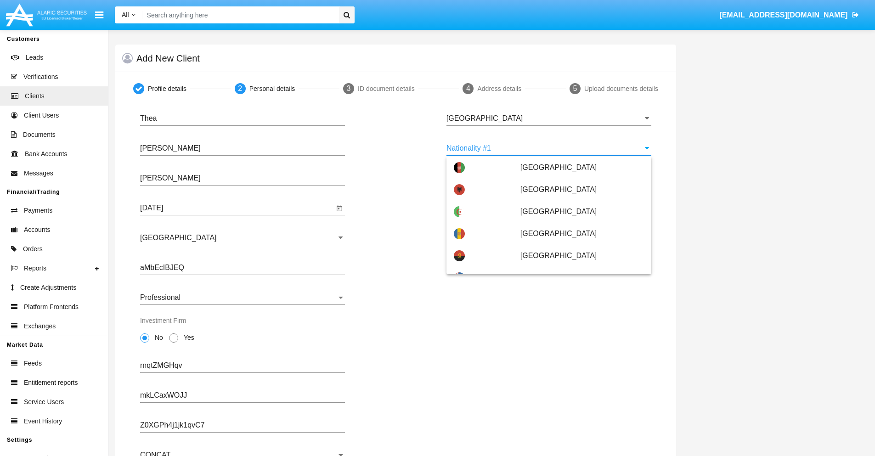
scroll to position [4092, 0]
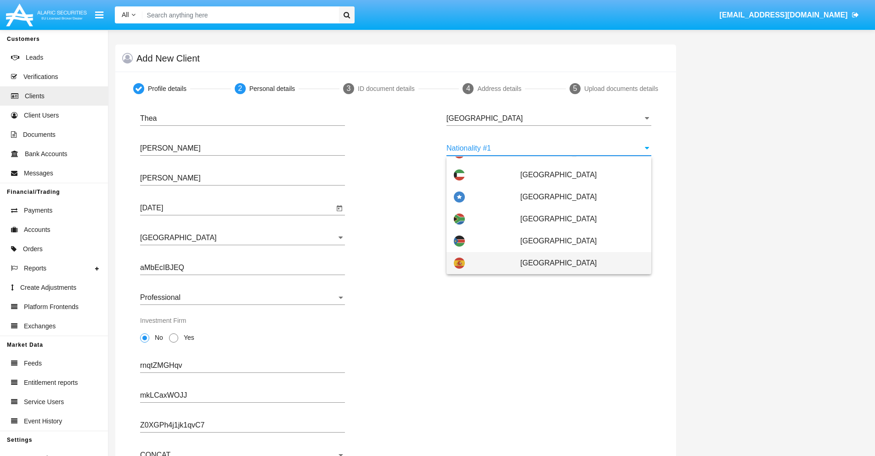
click at [577, 263] on span "[GEOGRAPHIC_DATA]" at bounding box center [582, 263] width 124 height 22
type input "[GEOGRAPHIC_DATA]"
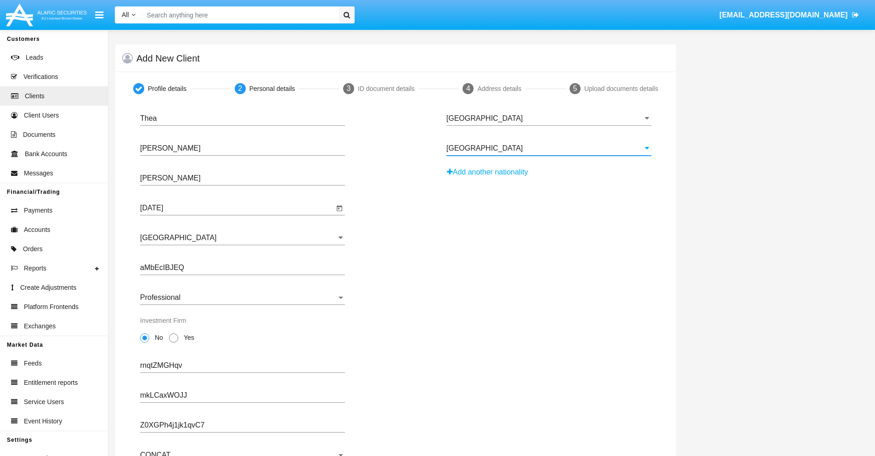
scroll to position [90, 0]
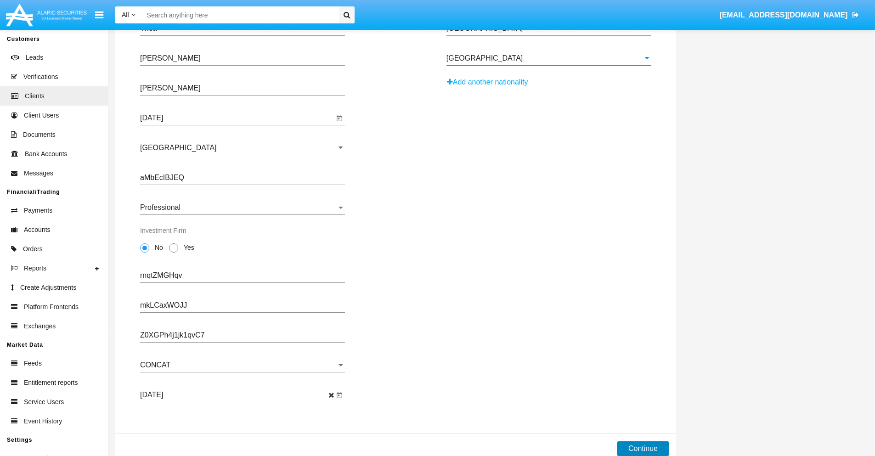
click at [642, 449] on button "Continue" at bounding box center [643, 448] width 52 height 15
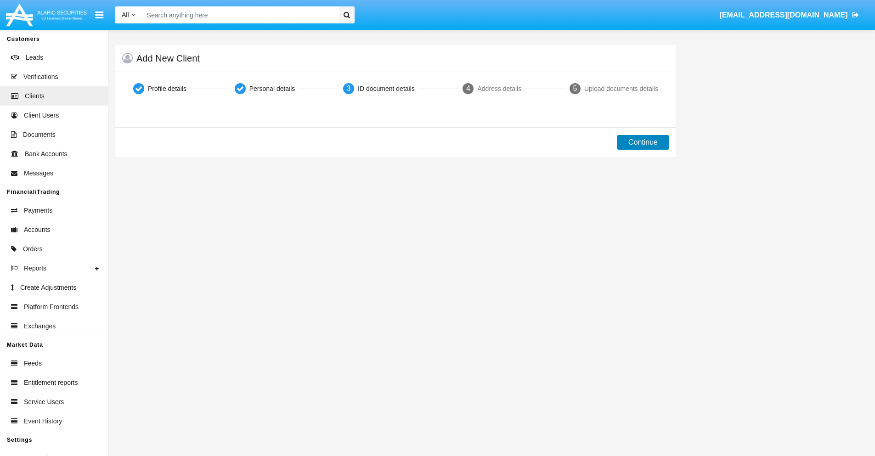
scroll to position [0, 0]
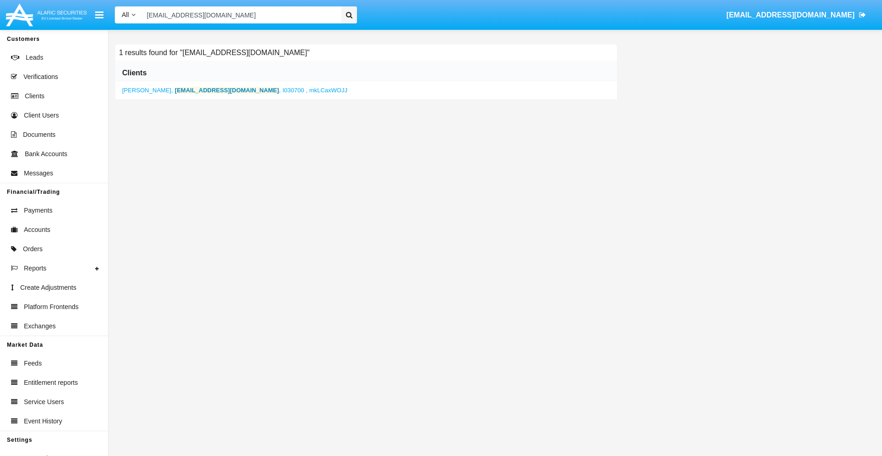
type input "[EMAIL_ADDRESS][DOMAIN_NAME]"
click at [186, 90] on b "[EMAIL_ADDRESS][DOMAIN_NAME]" at bounding box center [227, 90] width 104 height 7
